Goal: Information Seeking & Learning: Learn about a topic

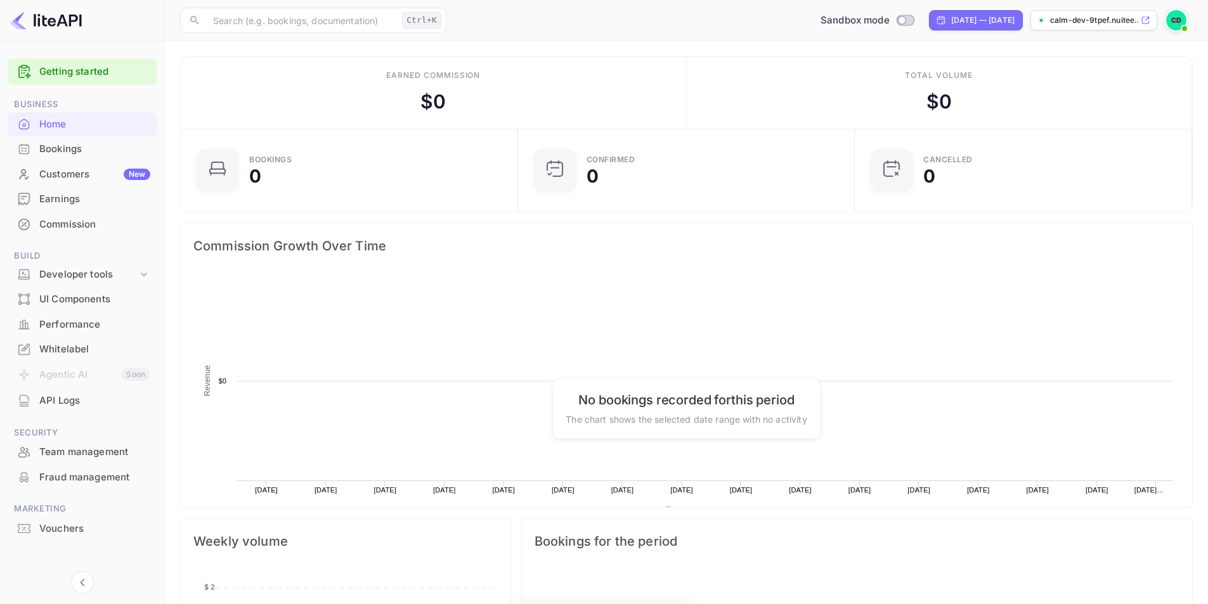
scroll to position [197, 320]
drag, startPoint x: 943, startPoint y: 101, endPoint x: 926, endPoint y: 98, distance: 18.0
click at [926, 98] on div "$ 0" at bounding box center [938, 101] width 25 height 29
click at [931, 101] on div "$ 0" at bounding box center [938, 101] width 25 height 29
click at [319, 19] on input "text" at bounding box center [300, 20] width 191 height 25
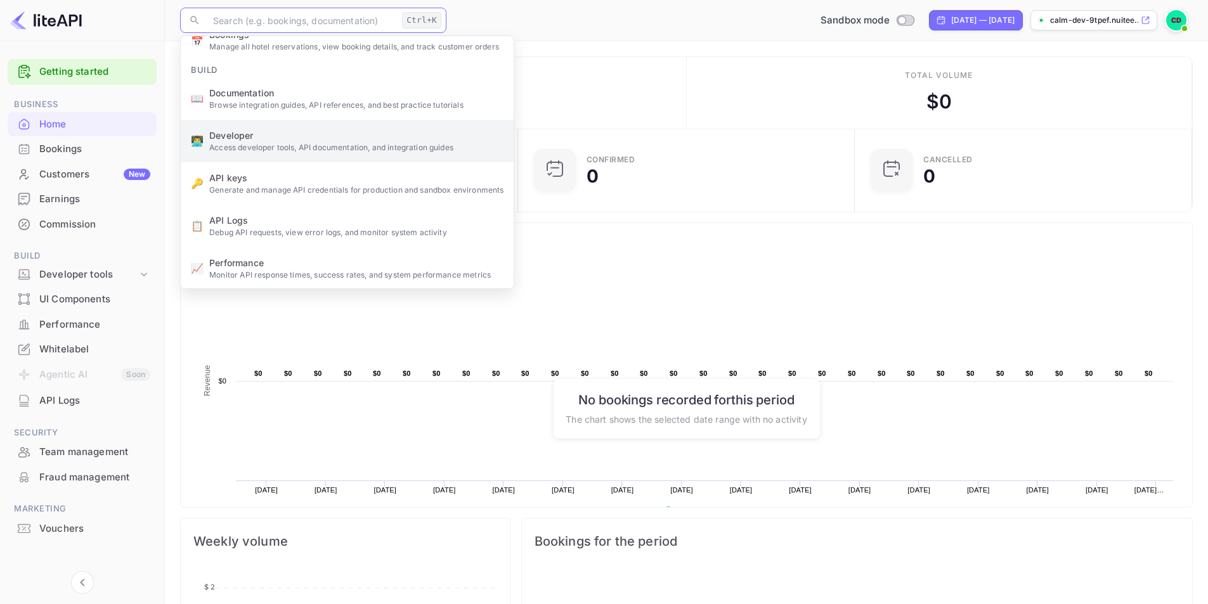
scroll to position [63, 0]
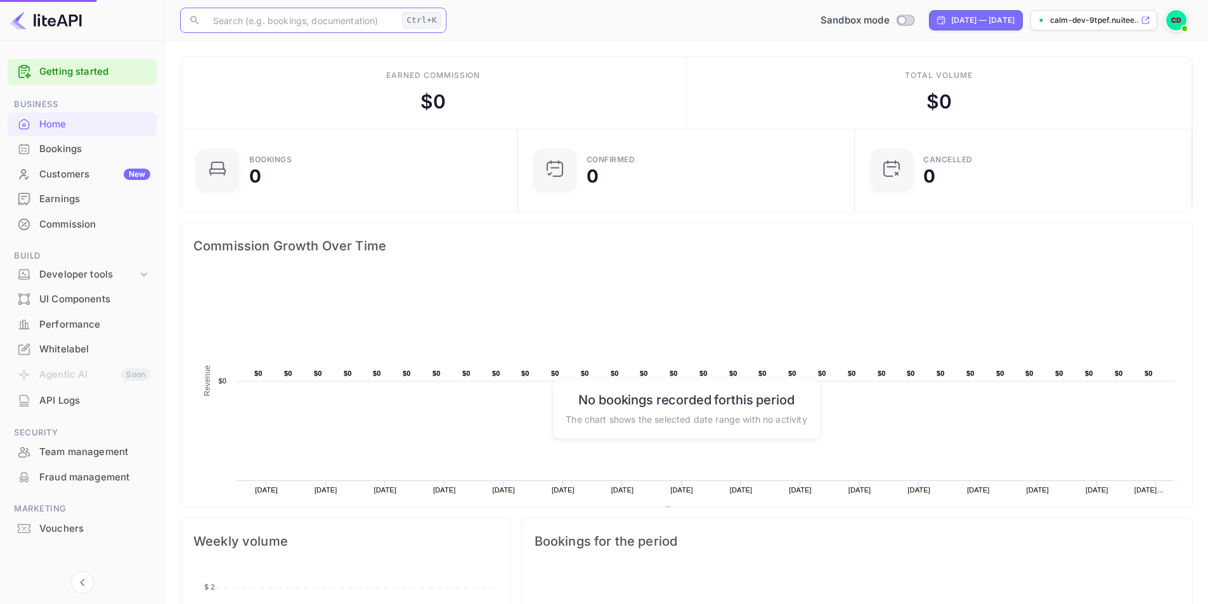
click at [314, 166] on p "Browse integration guides, API references, and best practice tutorials" at bounding box center [356, 168] width 294 height 11
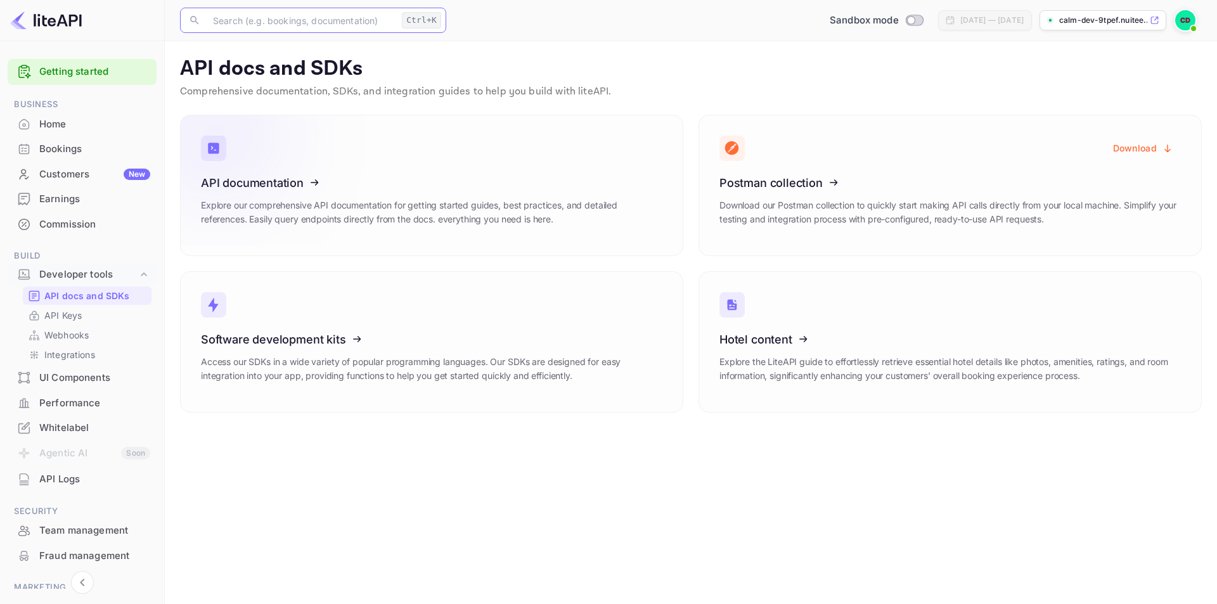
click at [539, 183] on h3 "API documentation" at bounding box center [432, 182] width 462 height 13
click at [316, 179] on icon at bounding box center [279, 180] width 197 height 131
click at [65, 223] on div "Commission" at bounding box center [94, 224] width 111 height 15
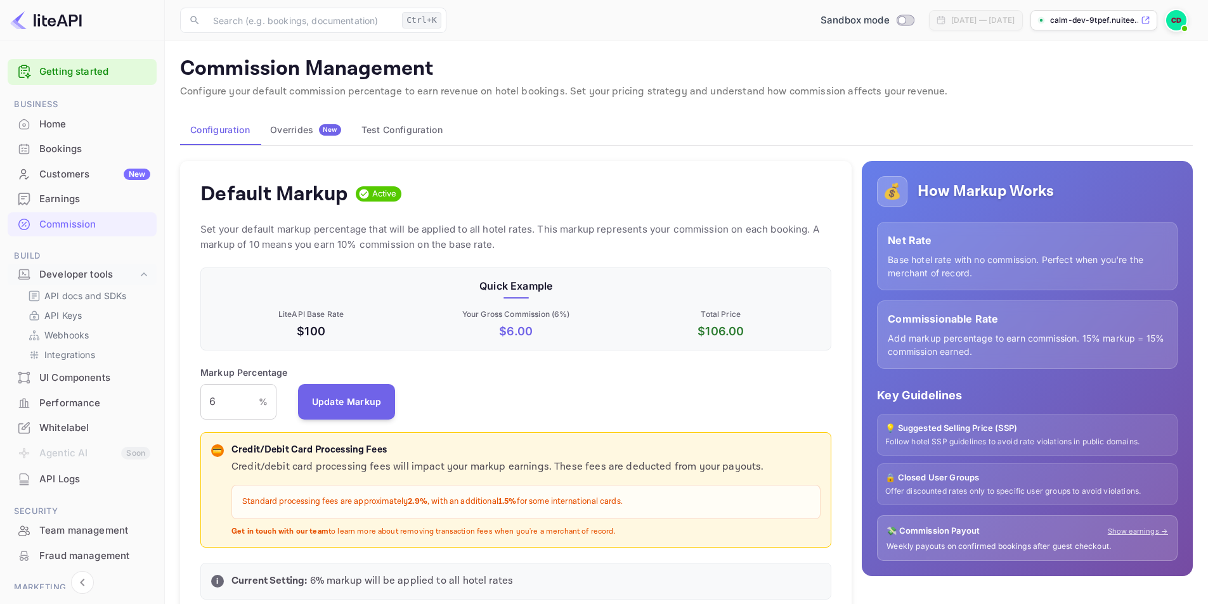
scroll to position [216, 622]
click at [68, 200] on div "Earnings" at bounding box center [94, 199] width 111 height 15
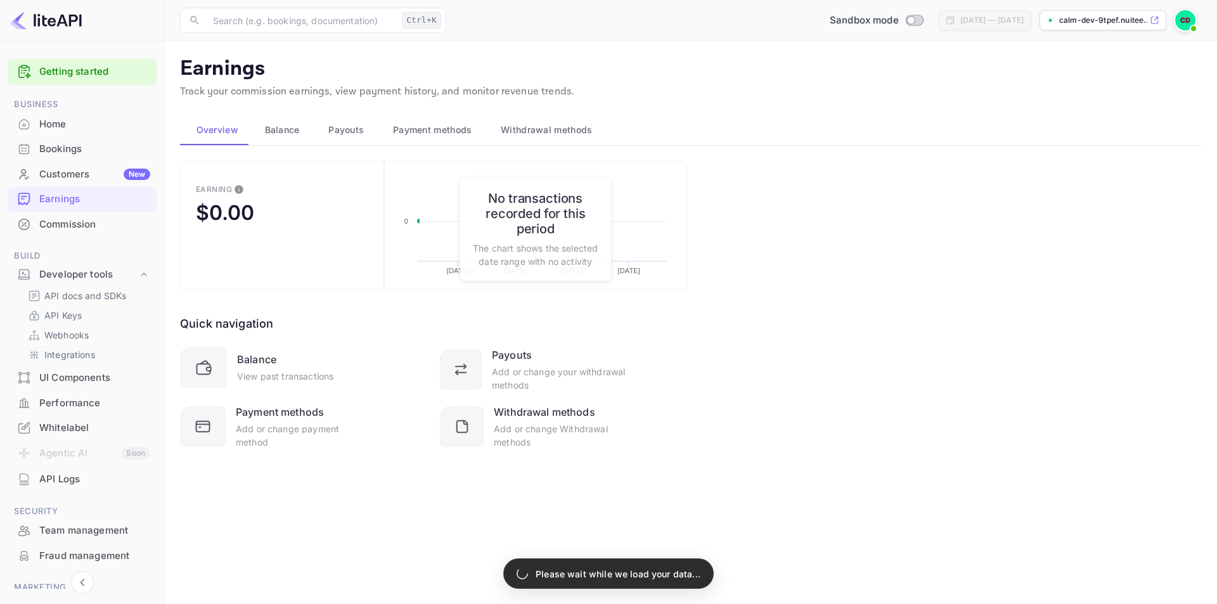
click at [91, 355] on p "Integrations" at bounding box center [69, 354] width 51 height 13
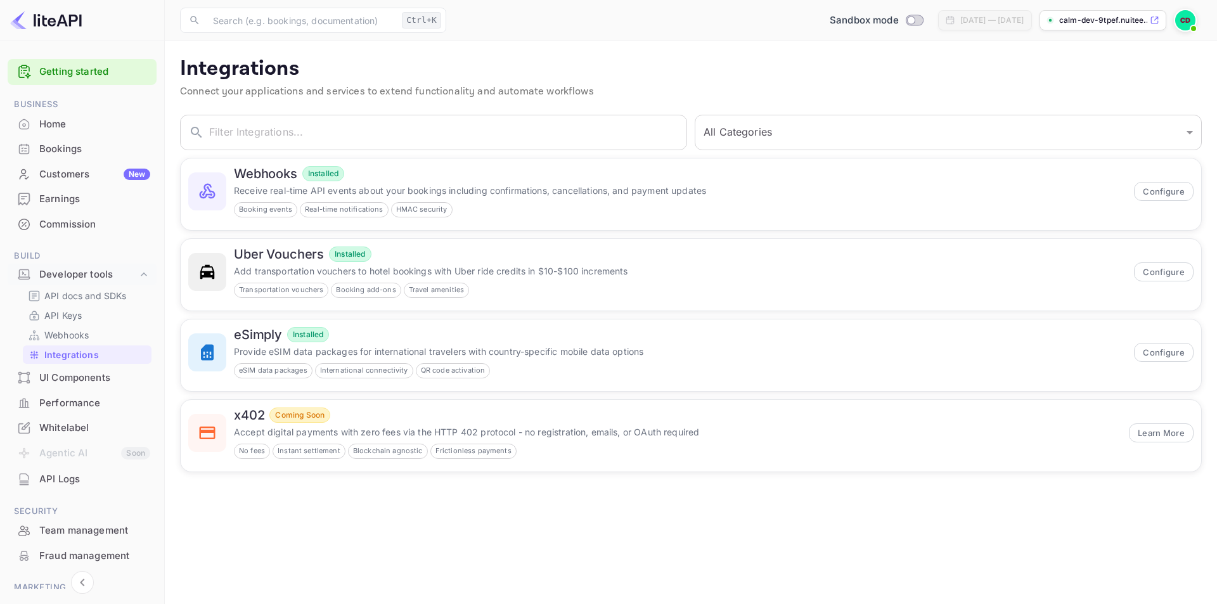
click at [77, 423] on div "Whitelabel" at bounding box center [94, 428] width 111 height 15
